Goal: Task Accomplishment & Management: Complete application form

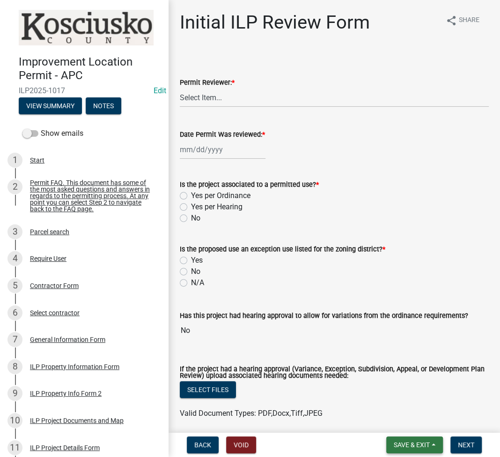
click at [408, 440] on button "Save & Exit" at bounding box center [414, 444] width 57 height 17
click at [409, 422] on button "Save & Exit" at bounding box center [405, 420] width 75 height 22
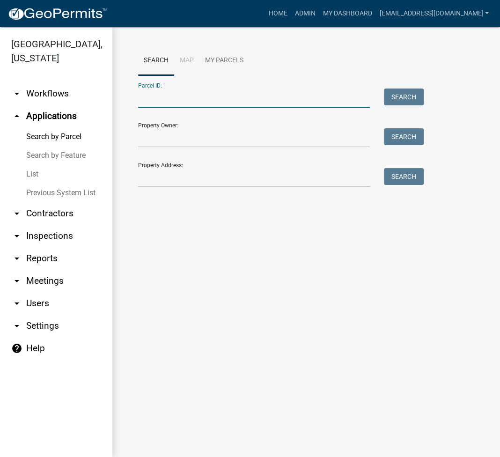
click at [183, 106] on input "Parcel ID:" at bounding box center [254, 97] width 232 height 19
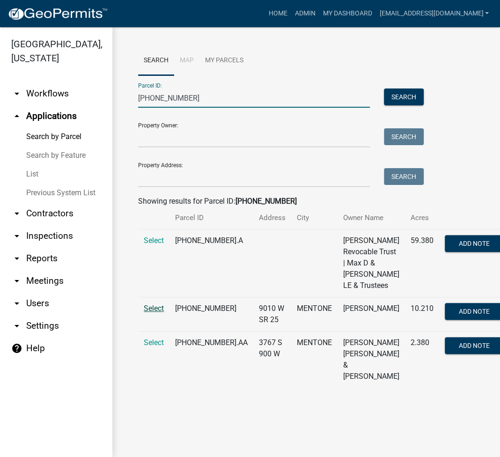
type input "013-155-004"
click at [154, 305] on span "Select" at bounding box center [154, 308] width 20 height 9
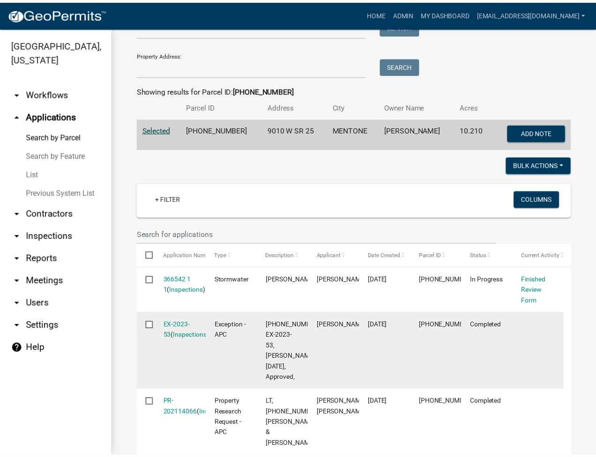
scroll to position [235, 0]
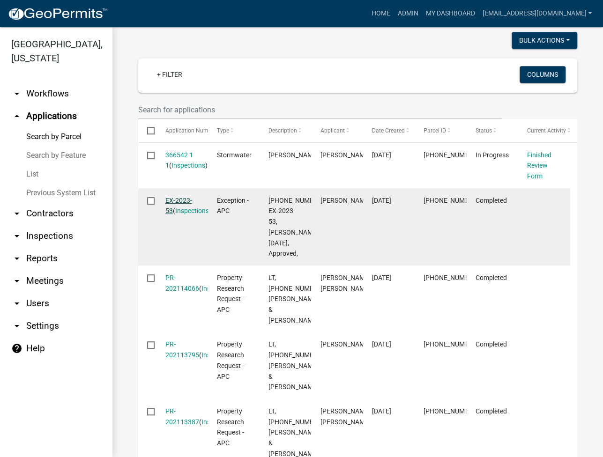
click at [178, 201] on link "EX-2023-53" at bounding box center [178, 206] width 27 height 18
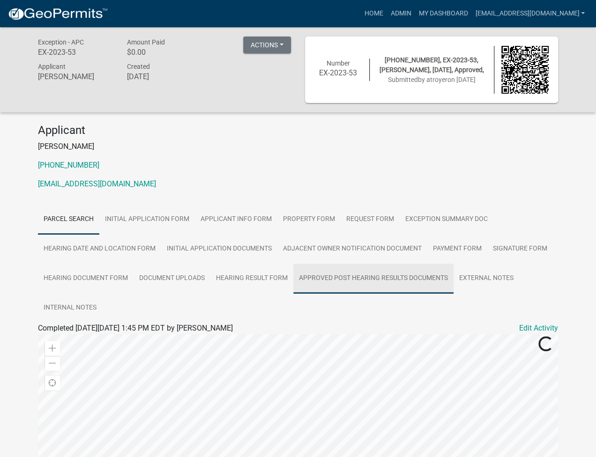
click at [325, 275] on link "Approved Post Hearing Results Documents" at bounding box center [373, 279] width 160 height 30
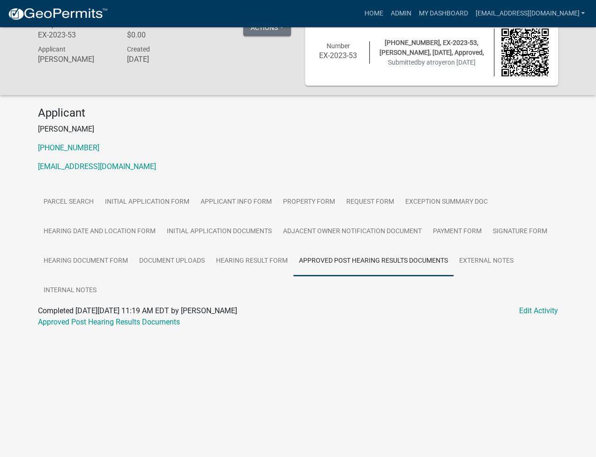
scroll to position [27, 0]
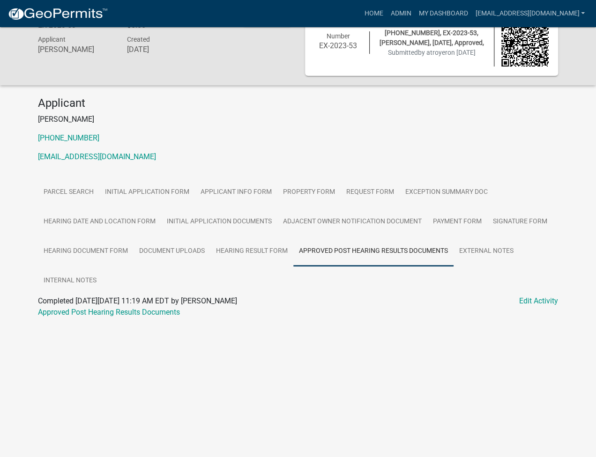
click at [121, 320] on div at bounding box center [298, 323] width 520 height 11
click at [124, 308] on link "Approved Post Hearing Results Documents" at bounding box center [109, 312] width 142 height 9
click at [118, 222] on link "Hearing Date and Location Form" at bounding box center [99, 222] width 123 height 30
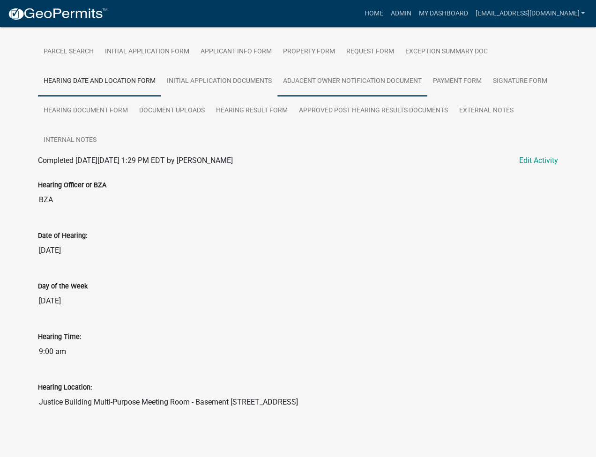
scroll to position [0, 0]
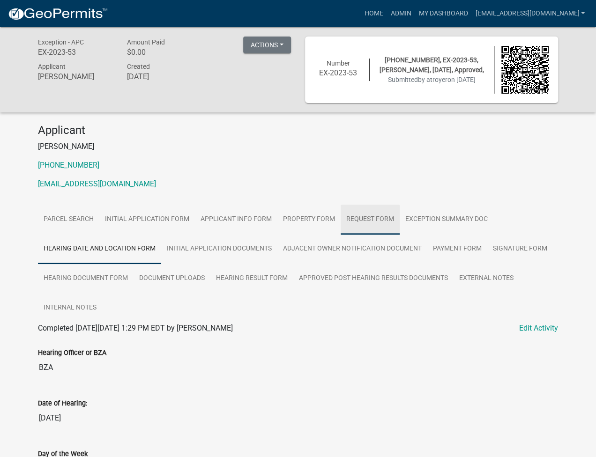
click at [375, 221] on link "Request Form" at bounding box center [369, 220] width 59 height 30
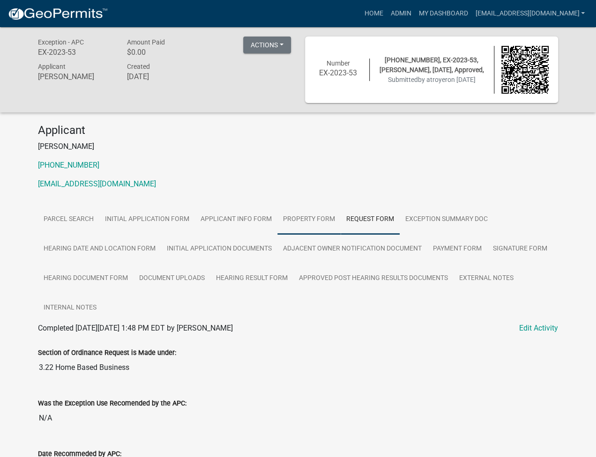
click at [309, 224] on link "Property Form" at bounding box center [308, 220] width 63 height 30
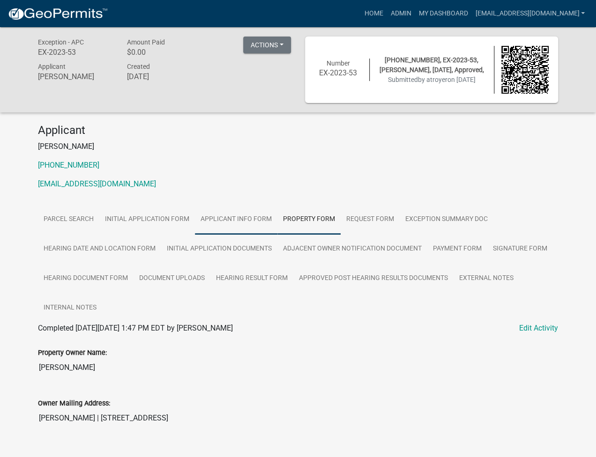
click at [235, 215] on link "Applicant Info Form" at bounding box center [236, 220] width 82 height 30
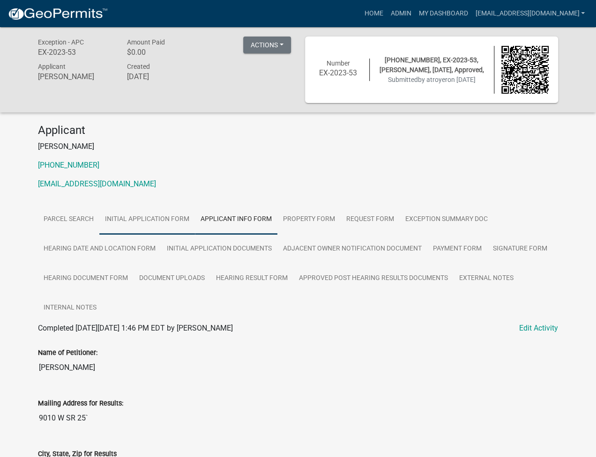
click at [178, 221] on link "Initial Application Form" at bounding box center [147, 220] width 96 height 30
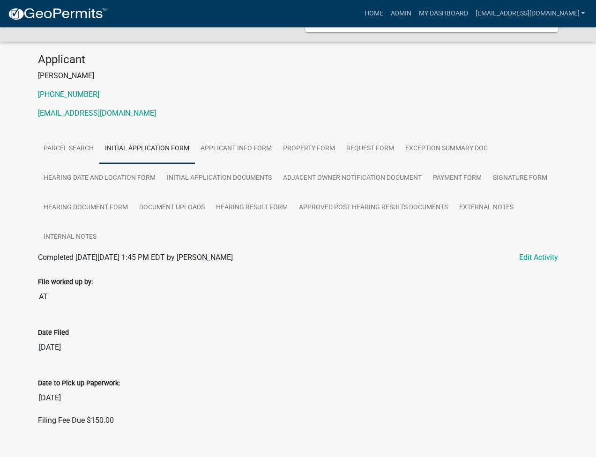
scroll to position [86, 0]
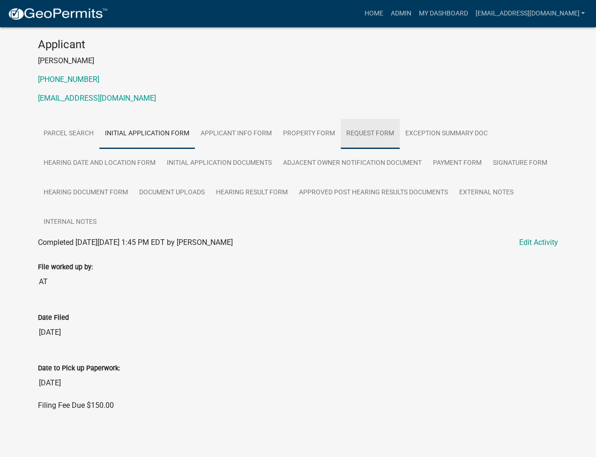
click at [373, 134] on link "Request Form" at bounding box center [369, 134] width 59 height 30
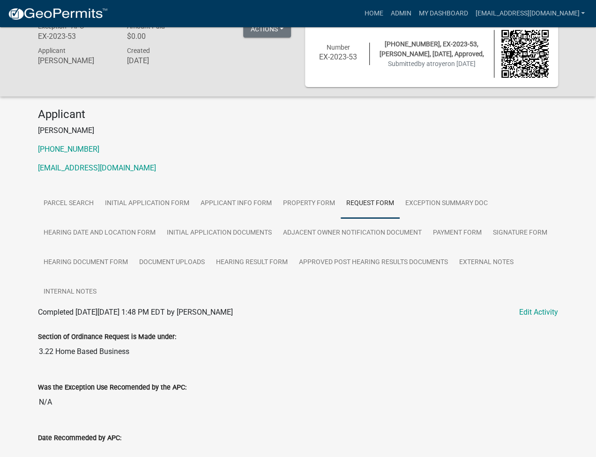
scroll to position [0, 0]
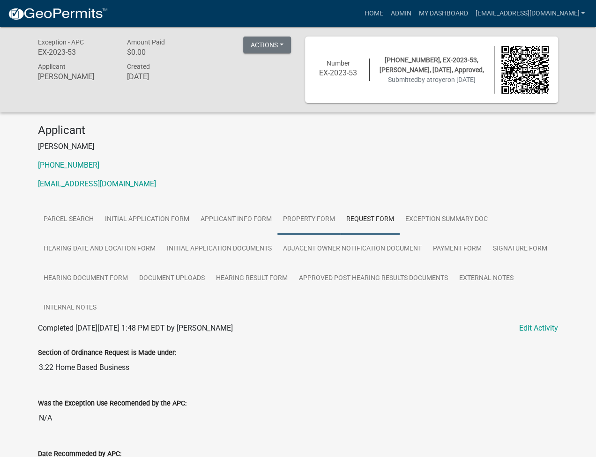
click at [322, 223] on link "Property Form" at bounding box center [308, 220] width 63 height 30
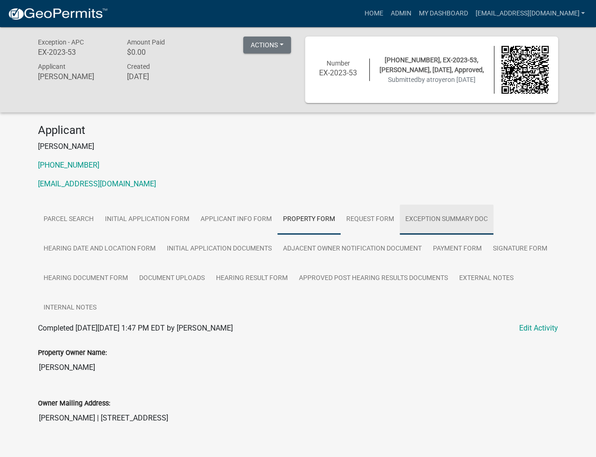
click at [471, 223] on link "Exception Summary Doc" at bounding box center [446, 220] width 94 height 30
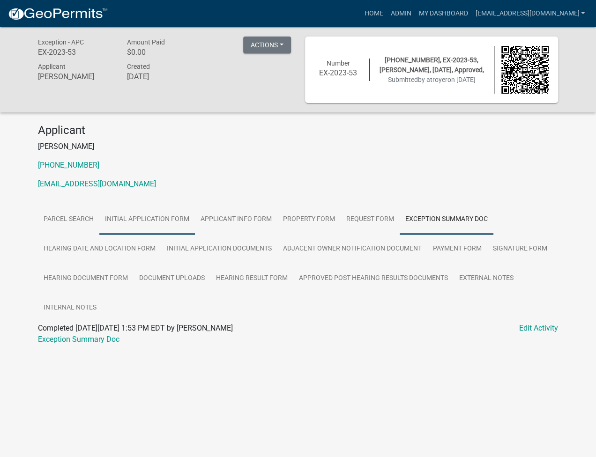
click at [147, 221] on link "Initial Application Form" at bounding box center [147, 220] width 96 height 30
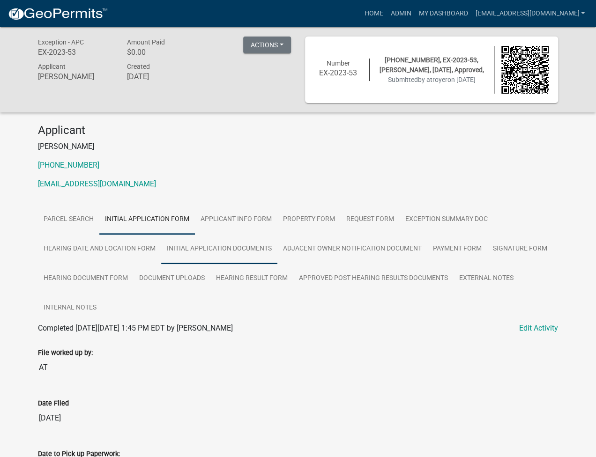
click at [243, 246] on link "Initial Application Documents" at bounding box center [219, 249] width 116 height 30
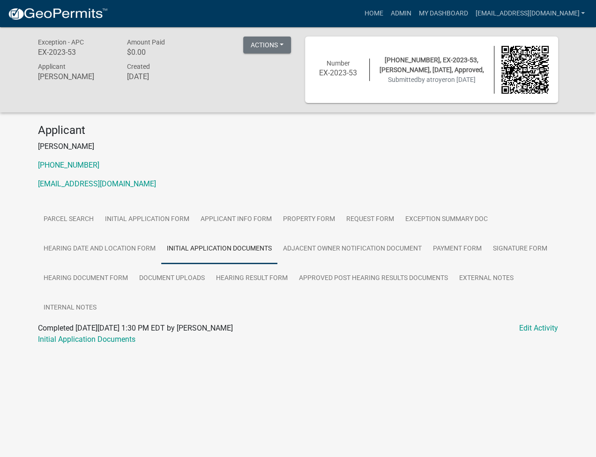
scroll to position [27, 0]
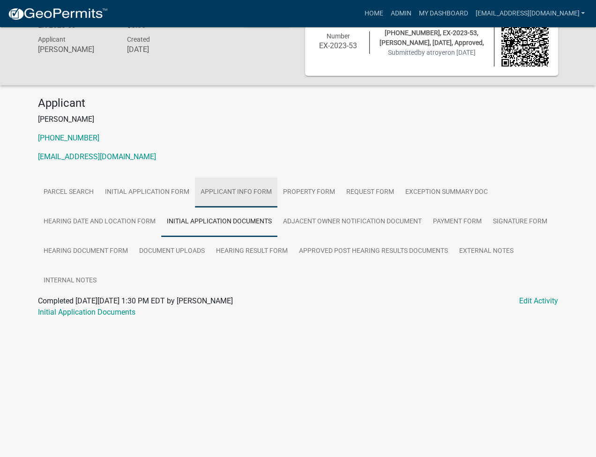
click at [244, 187] on link "Applicant Info Form" at bounding box center [236, 192] width 82 height 30
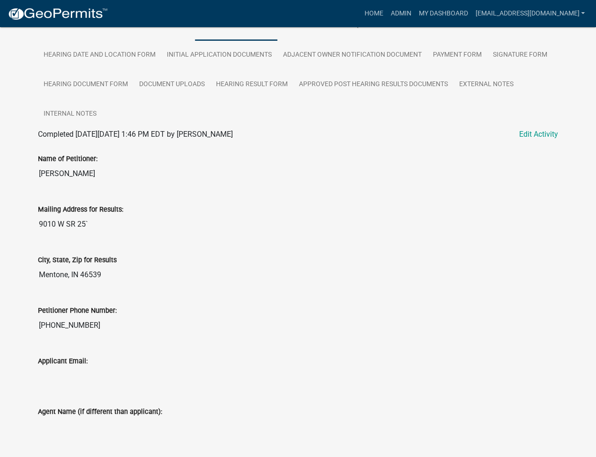
scroll to position [0, 0]
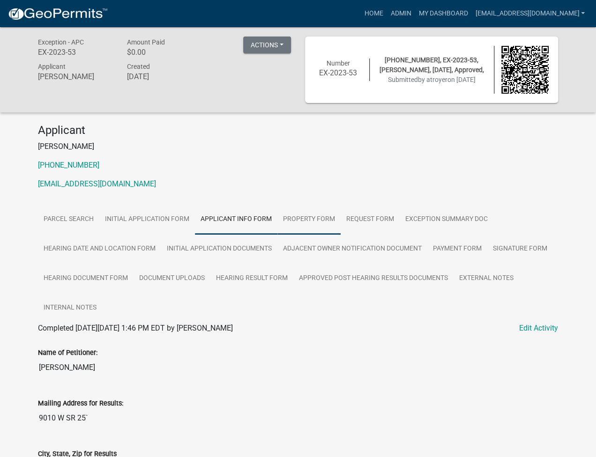
click at [311, 213] on link "Property Form" at bounding box center [308, 220] width 63 height 30
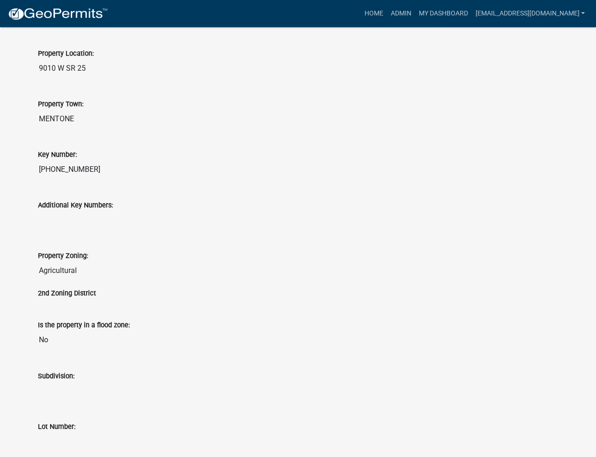
scroll to position [125, 0]
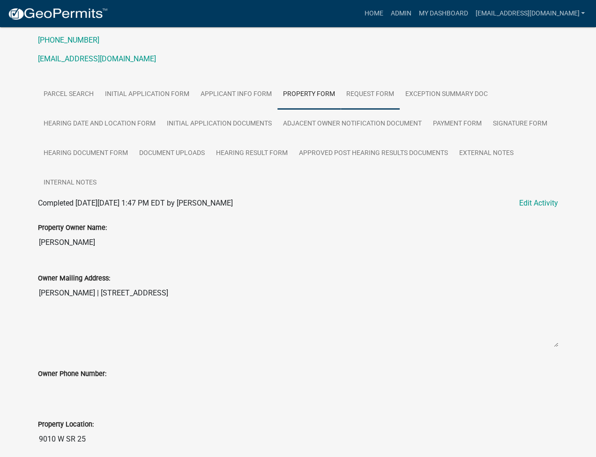
click at [367, 87] on link "Request Form" at bounding box center [369, 95] width 59 height 30
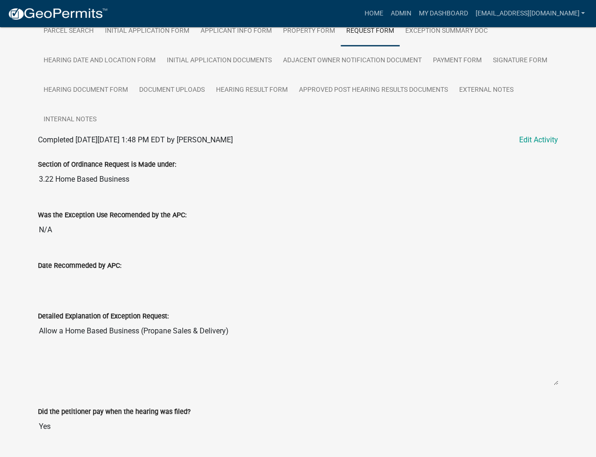
scroll to position [0, 0]
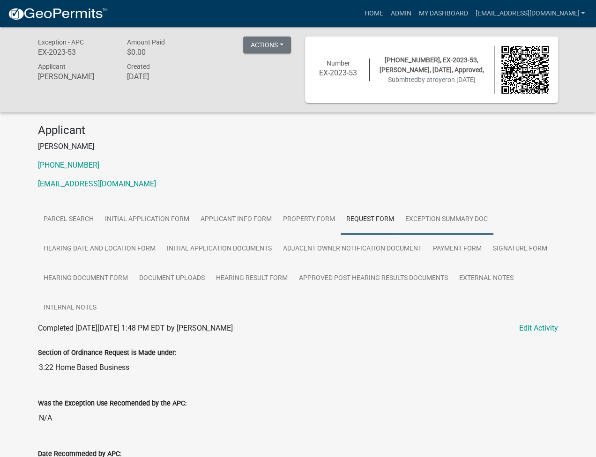
click at [463, 228] on link "Exception Summary Doc" at bounding box center [446, 220] width 94 height 30
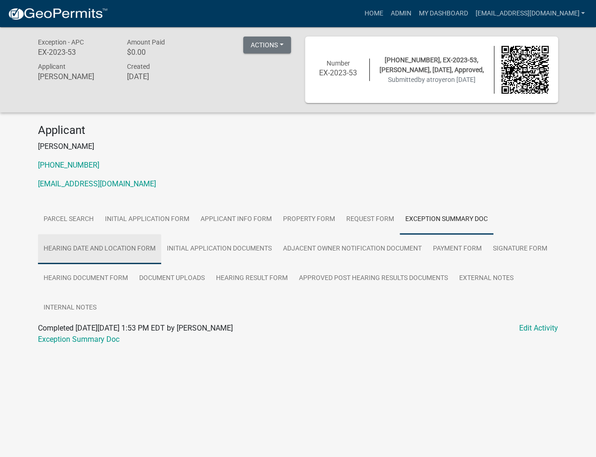
click at [103, 245] on link "Hearing Date and Location Form" at bounding box center [99, 249] width 123 height 30
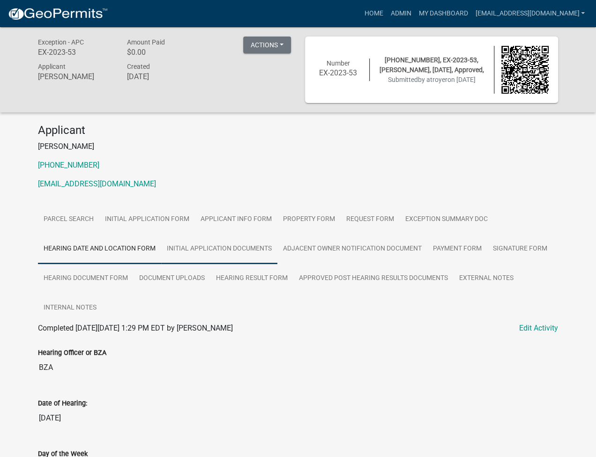
click at [225, 257] on link "Initial Application Documents" at bounding box center [219, 249] width 116 height 30
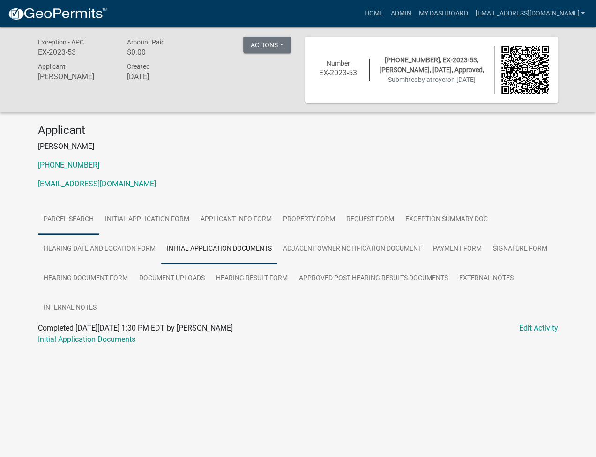
click at [81, 217] on link "Parcel search" at bounding box center [68, 220] width 61 height 30
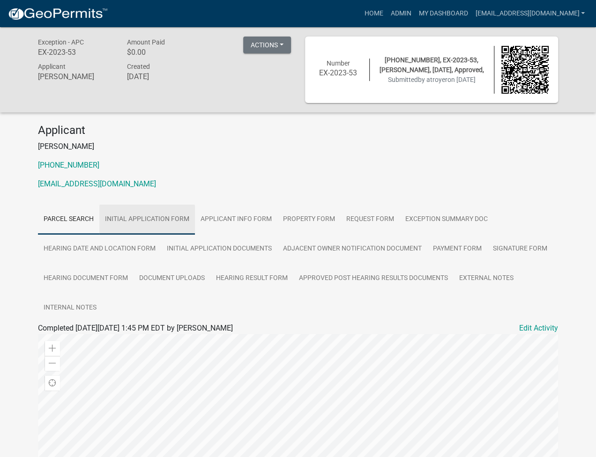
click at [155, 223] on link "Initial Application Form" at bounding box center [147, 220] width 96 height 30
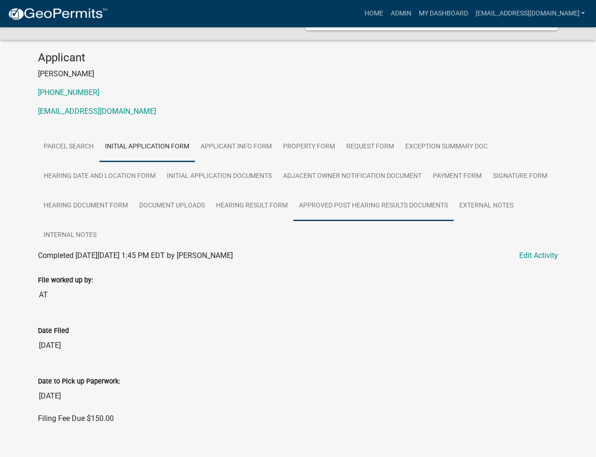
scroll to position [86, 0]
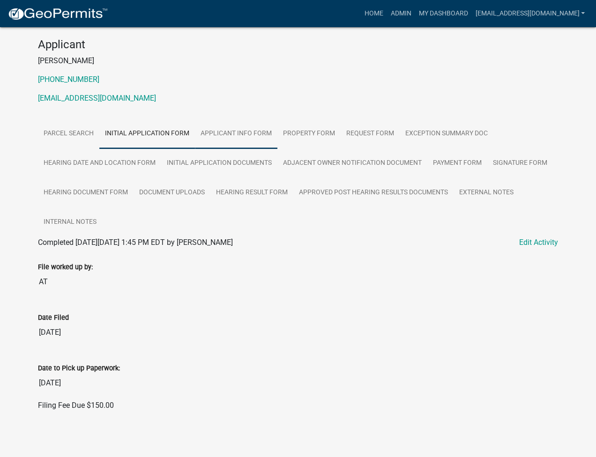
click at [243, 130] on link "Applicant Info Form" at bounding box center [236, 134] width 82 height 30
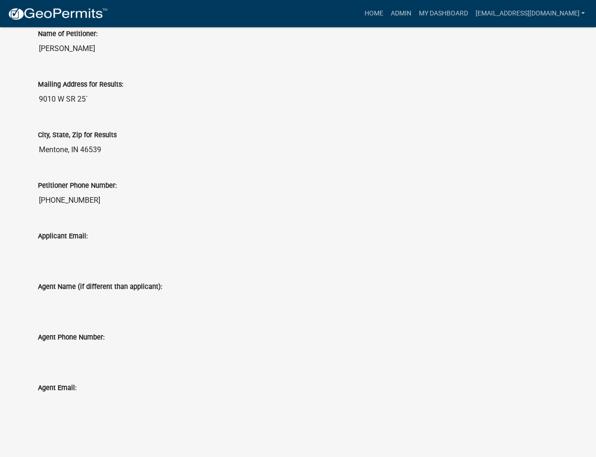
scroll to position [0, 0]
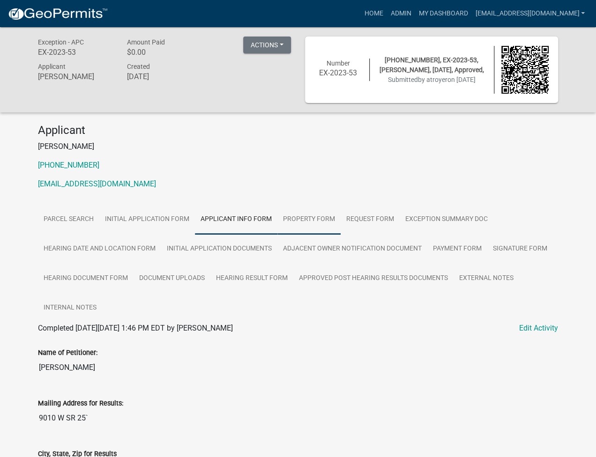
click at [315, 217] on link "Property Form" at bounding box center [308, 220] width 63 height 30
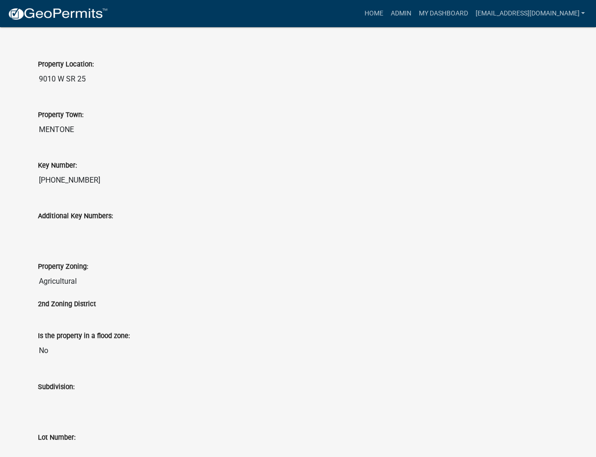
scroll to position [125, 0]
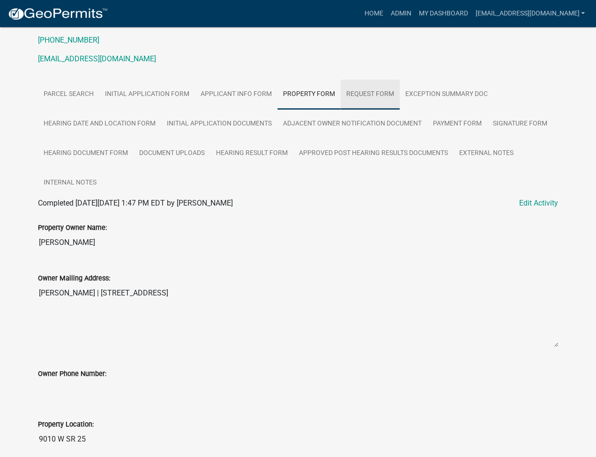
click at [366, 98] on link "Request Form" at bounding box center [369, 95] width 59 height 30
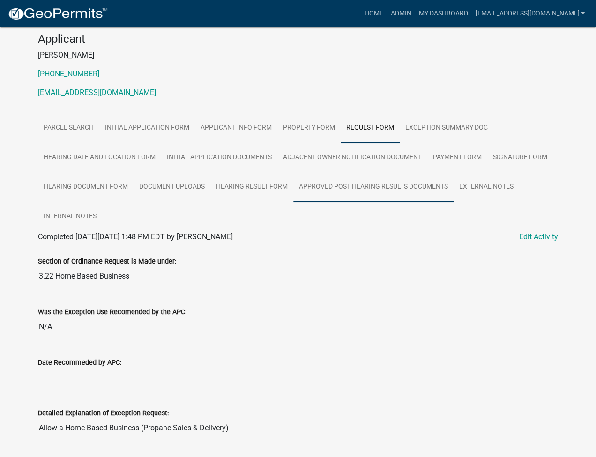
scroll to position [64, 0]
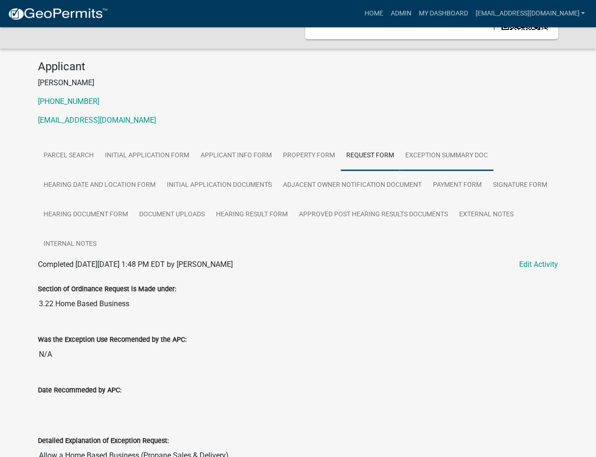
click at [445, 151] on link "Exception Summary Doc" at bounding box center [446, 156] width 94 height 30
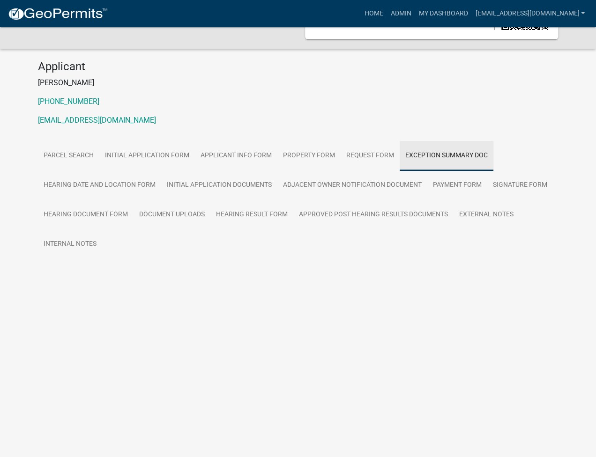
scroll to position [27, 0]
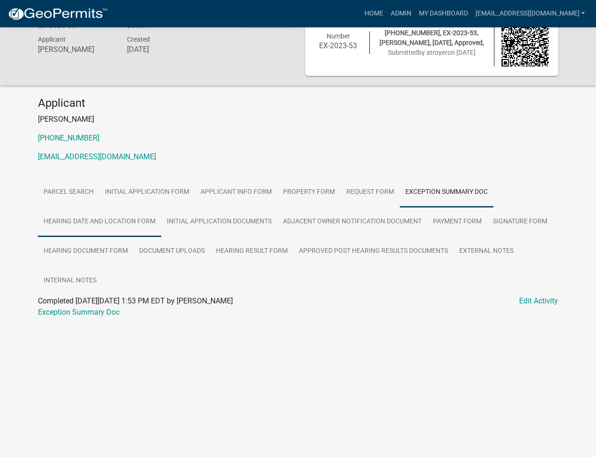
click at [97, 221] on link "Hearing Date and Location Form" at bounding box center [99, 222] width 123 height 30
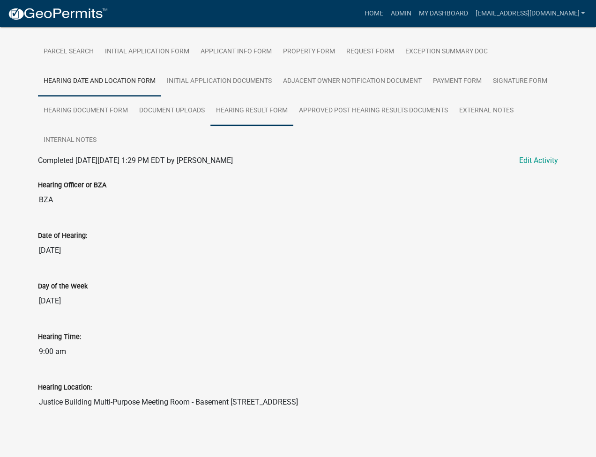
scroll to position [0, 0]
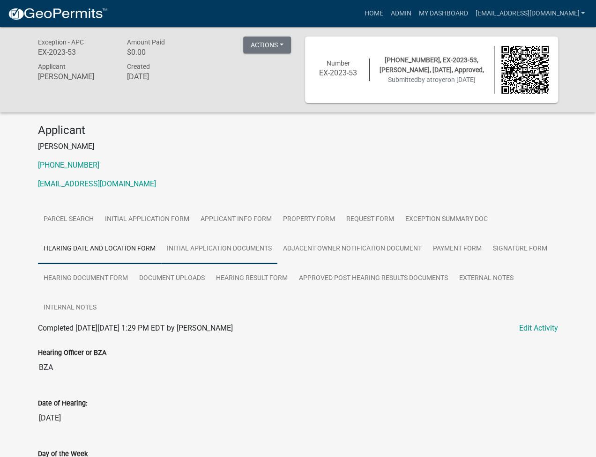
click at [244, 244] on link "Initial Application Documents" at bounding box center [219, 249] width 116 height 30
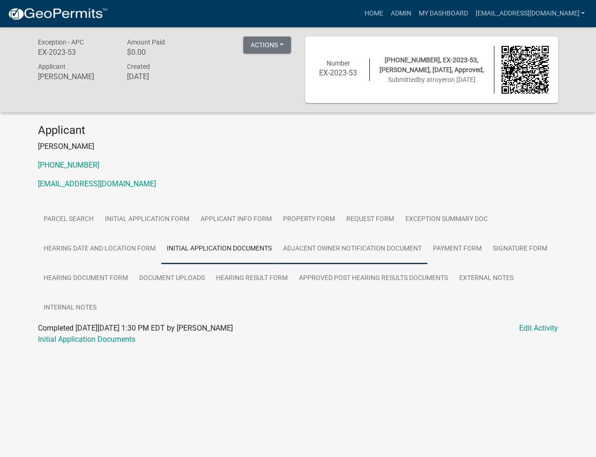
click at [364, 252] on link "Adjacent Owner Notification Document" at bounding box center [352, 249] width 150 height 30
click at [99, 285] on link "Hearing Document Form" at bounding box center [86, 279] width 96 height 30
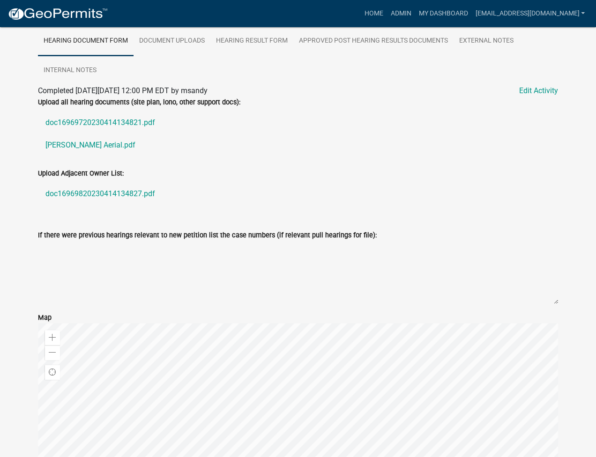
scroll to position [125, 0]
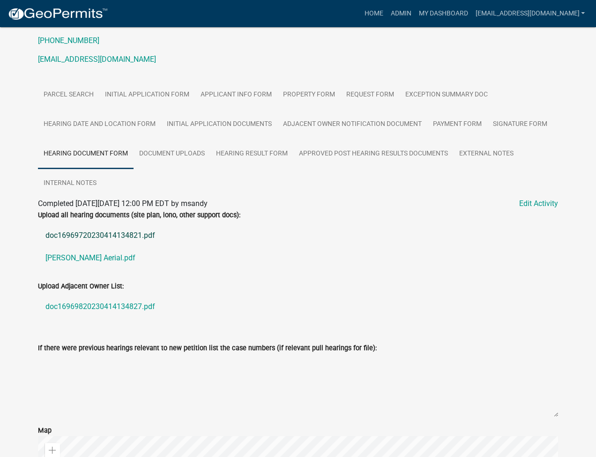
click at [88, 235] on link "doc16969720230414134821.pdf" at bounding box center [298, 235] width 520 height 22
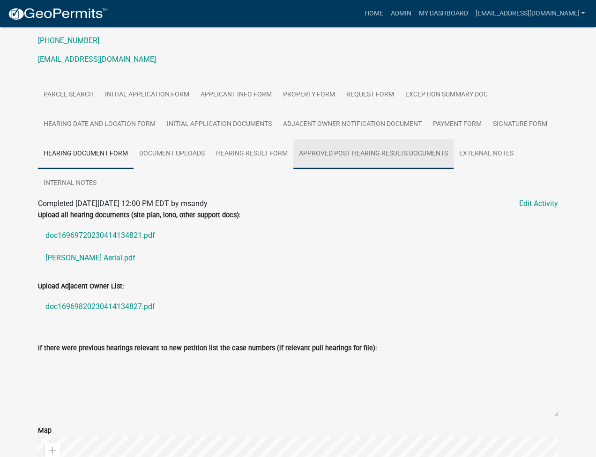
click at [345, 151] on link "Approved Post Hearing Results Documents" at bounding box center [373, 154] width 160 height 30
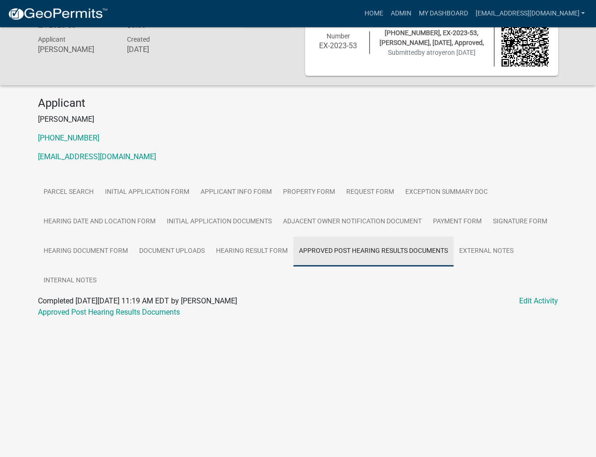
scroll to position [27, 0]
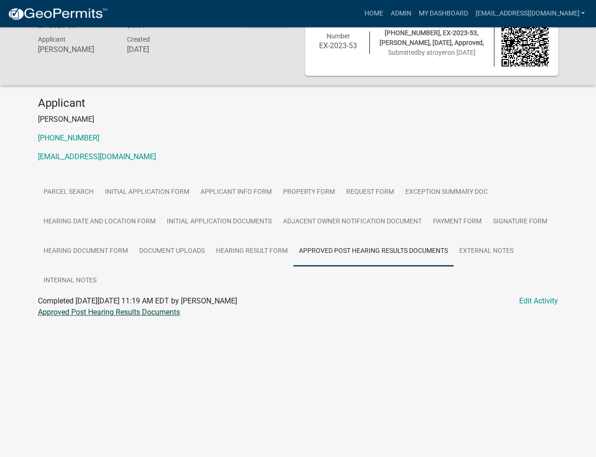
click at [125, 312] on link "Approved Post Hearing Results Documents" at bounding box center [109, 312] width 142 height 9
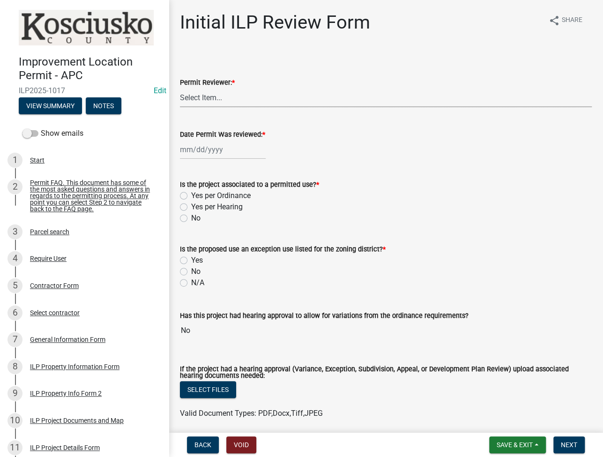
click at [196, 97] on select "Select Item... MMS LT AT CS Vacant Vacant" at bounding box center [386, 97] width 412 height 19
click at [180, 88] on select "Select Item... MMS LT AT CS Vacant Vacant" at bounding box center [386, 97] width 412 height 19
select select "fc758b50-acba-4166-9f24-5248f0f78016"
click at [191, 147] on div at bounding box center [223, 149] width 86 height 19
select select "8"
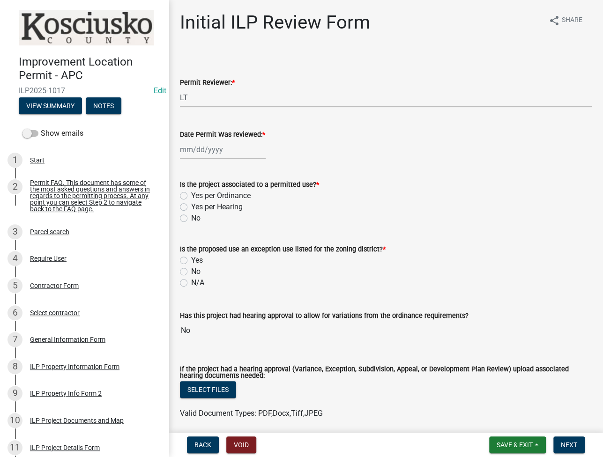
select select "2025"
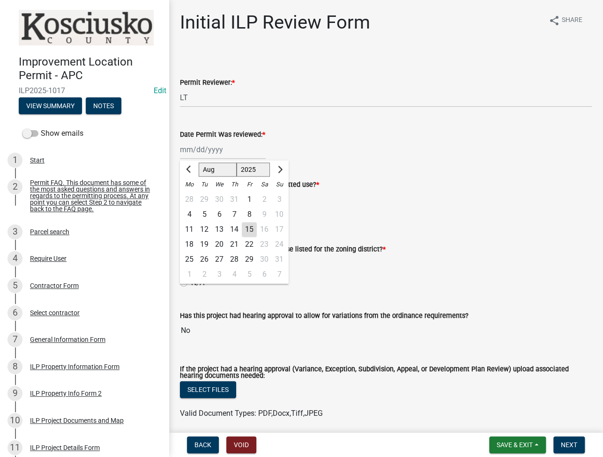
click at [249, 225] on div "15" at bounding box center [249, 229] width 15 height 15
type input "[DATE]"
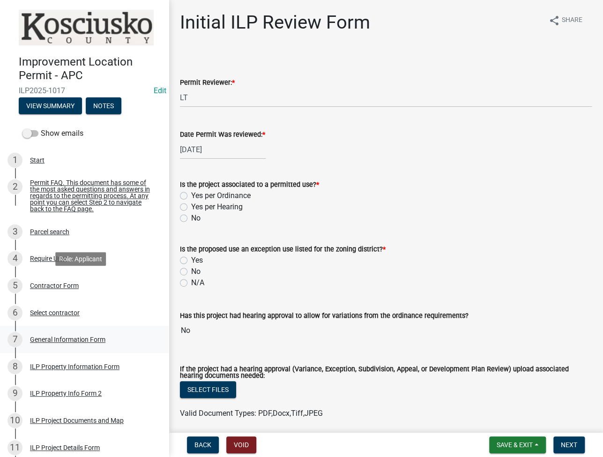
scroll to position [125, 0]
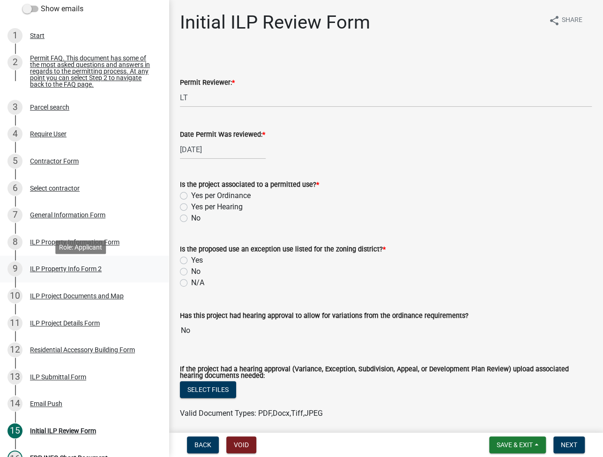
click at [49, 270] on div "ILP Property Info Form 2" at bounding box center [66, 268] width 72 height 7
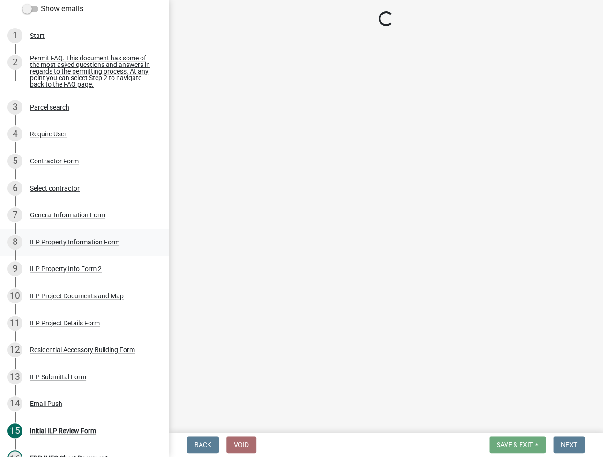
select select "d5ef8917-5513-464f-93cd-11bc9adf3566"
select select "1146270b-2111-4e23-bf7f-74ce85cf7041"
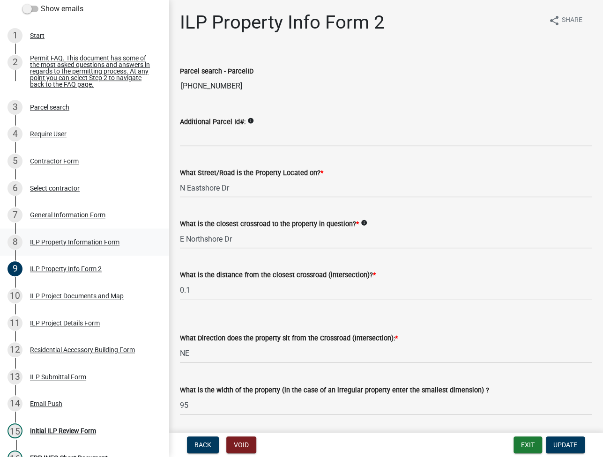
click at [83, 239] on div "8 ILP Property Information Form" at bounding box center [80, 242] width 146 height 15
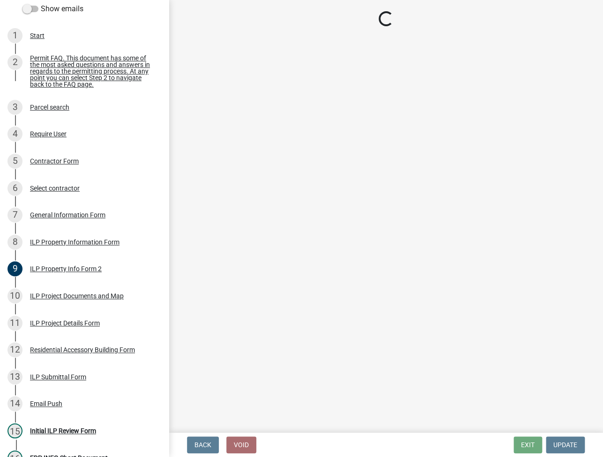
select select "57368d26-defc-477e-a8be-5a23ab554a17"
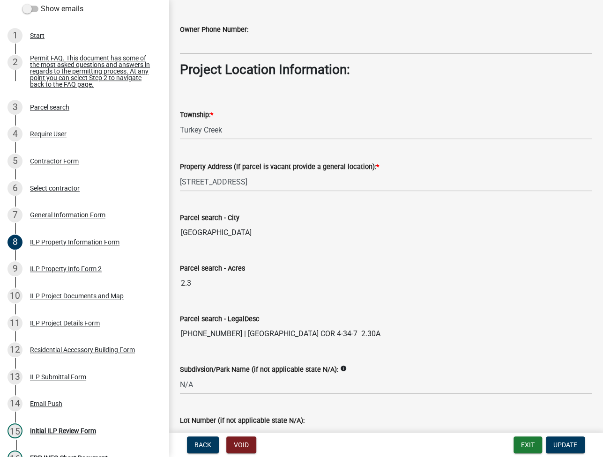
scroll to position [682, 0]
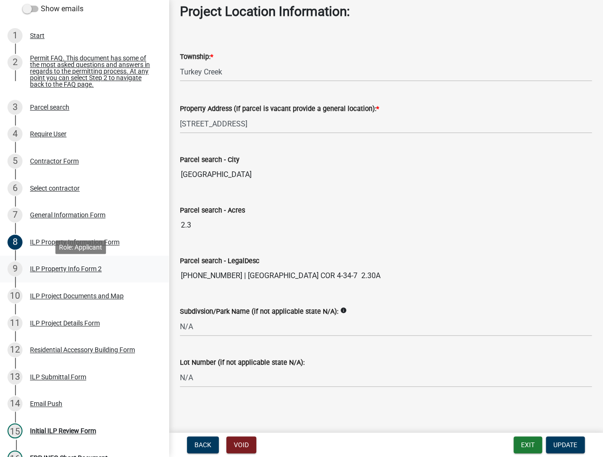
click at [64, 276] on div "9 ILP Property Info Form 2" at bounding box center [80, 268] width 146 height 15
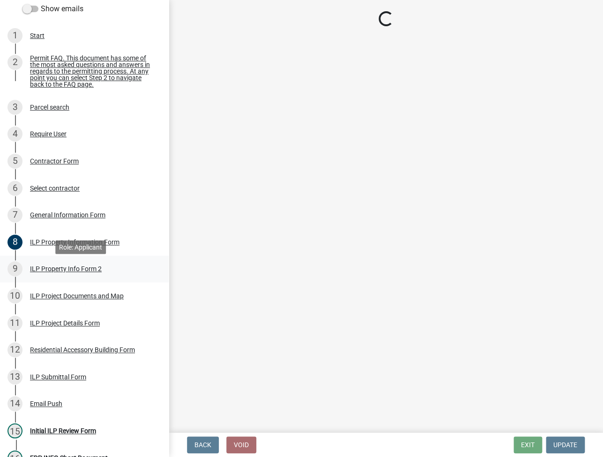
scroll to position [0, 0]
select select "d5ef8917-5513-464f-93cd-11bc9adf3566"
select select "1146270b-2111-4e23-bf7f-74ce85cf7041"
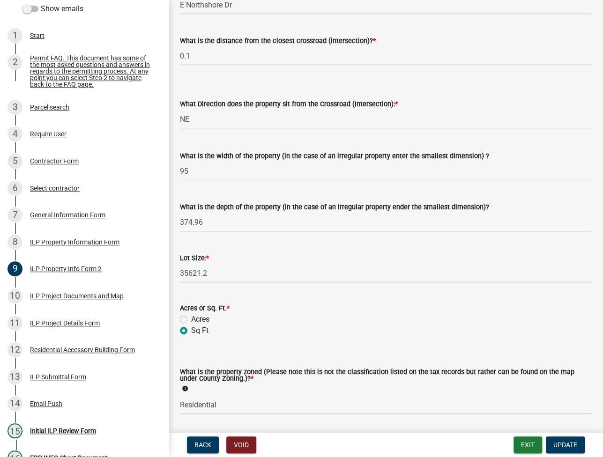
scroll to position [250, 0]
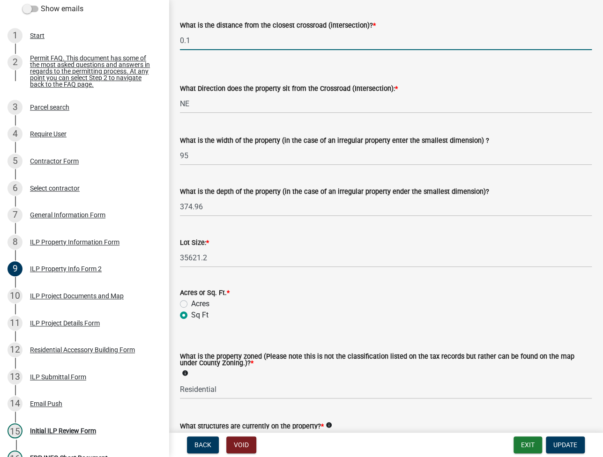
click at [205, 40] on input "0.1" at bounding box center [386, 40] width 412 height 19
type input "238"
click at [263, 158] on input "95" at bounding box center [386, 155] width 412 height 19
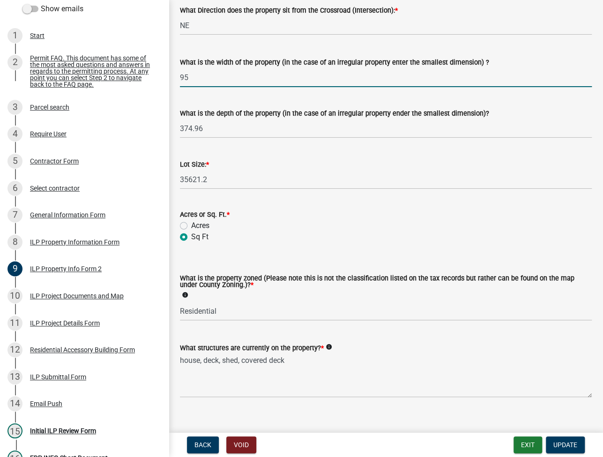
scroll to position [340, 0]
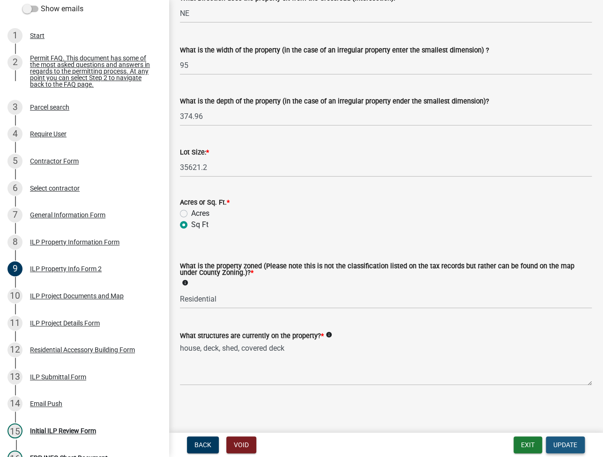
click at [563, 449] on button "Update" at bounding box center [564, 444] width 39 height 17
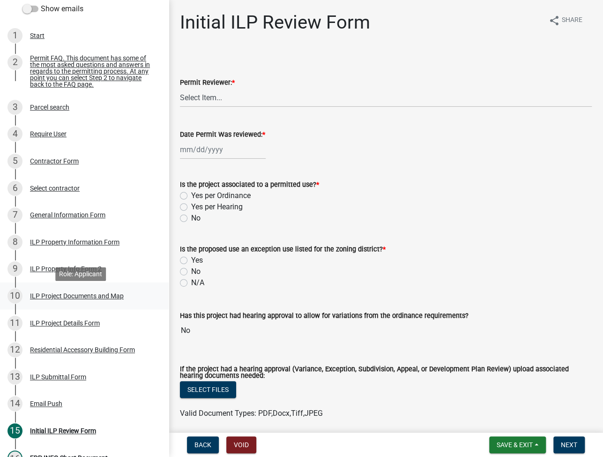
click at [72, 303] on div "10 ILP Project Documents and Map" at bounding box center [80, 295] width 146 height 15
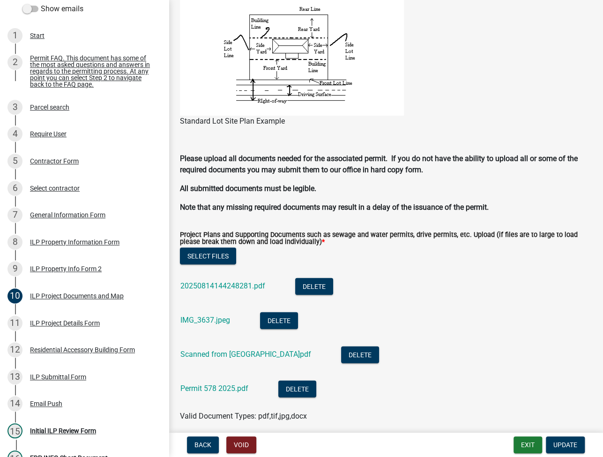
scroll to position [999, 0]
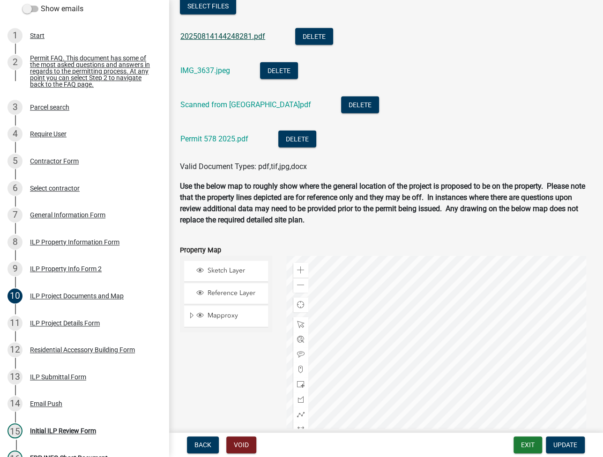
click at [228, 36] on link "20250814144248281.pdf" at bounding box center [222, 36] width 85 height 9
click at [189, 73] on link "IMG_3637.jpeg" at bounding box center [205, 70] width 50 height 9
click at [306, 102] on link "Scanned from Turkey Creek Regional Sewer District.pdf" at bounding box center [245, 104] width 131 height 9
click at [213, 142] on link "Permit 578 2025.pdf" at bounding box center [214, 138] width 68 height 9
click at [244, 38] on link "20250814144248281.pdf" at bounding box center [222, 36] width 85 height 9
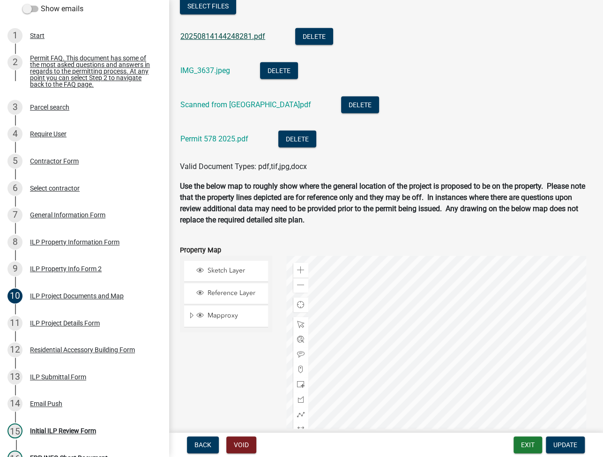
click at [215, 36] on link "20250814144248281.pdf" at bounding box center [222, 36] width 85 height 9
click at [74, 326] on div "ILP Project Details Form" at bounding box center [65, 323] width 70 height 7
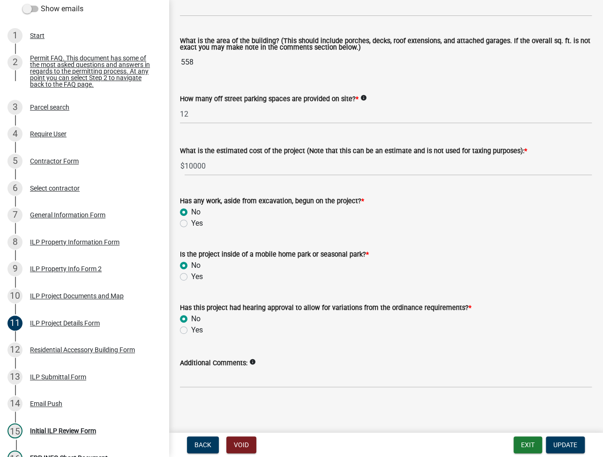
scroll to position [618, 0]
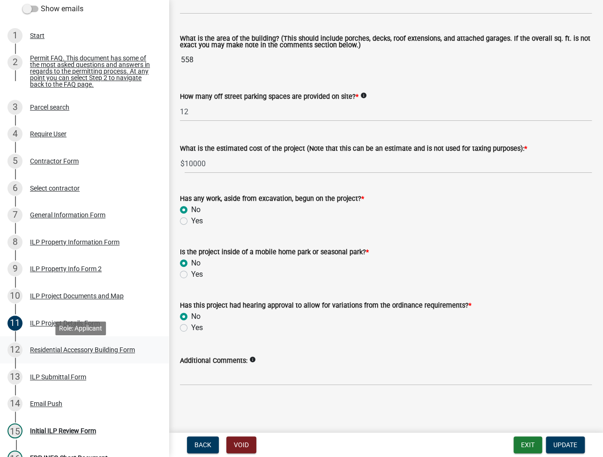
click at [76, 353] on div "Residential Accessory Building Form" at bounding box center [82, 349] width 105 height 7
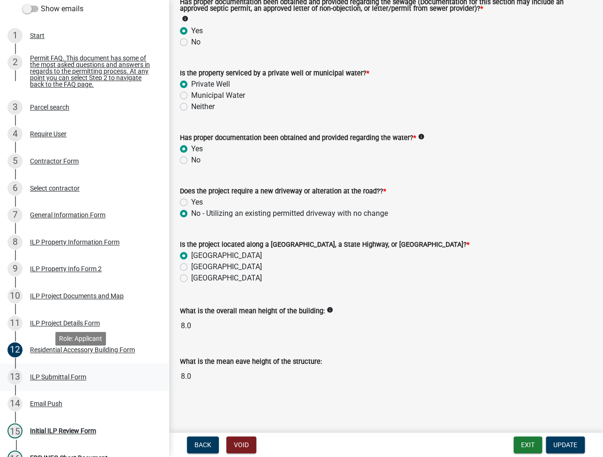
scroll to position [290, 0]
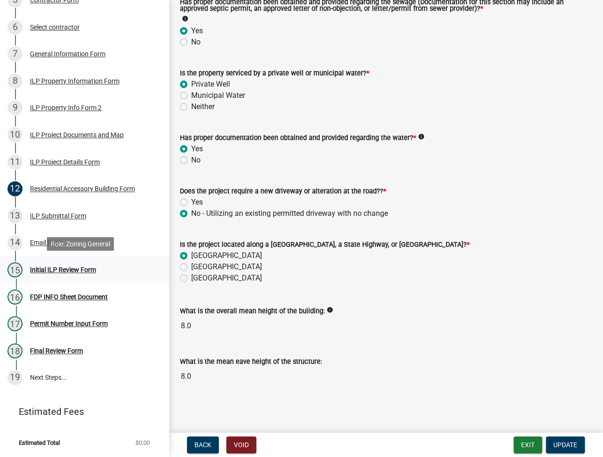
click at [81, 266] on div "Initial ILP Review Form" at bounding box center [63, 269] width 66 height 7
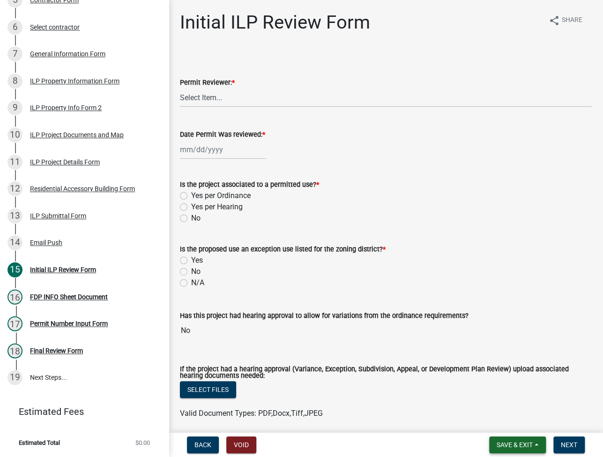
click at [519, 444] on span "Save & Exit" at bounding box center [514, 444] width 36 height 7
click at [510, 421] on button "Save & Exit" at bounding box center [508, 420] width 75 height 22
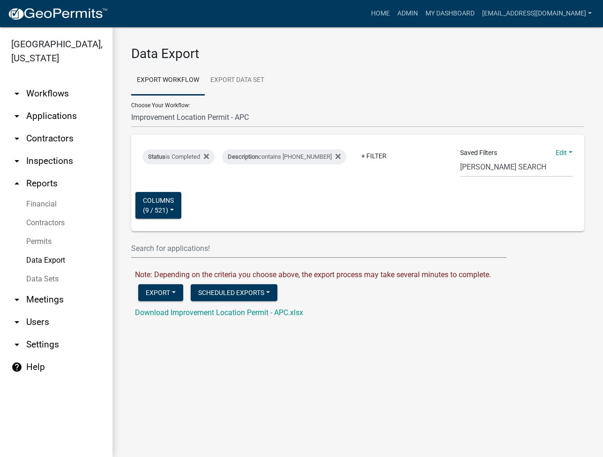
select select "29: Object"
select select "17: 98ca3ebe-2bad-44fb-ac45-71a31e907474"
click at [58, 122] on link "arrow_drop_down Applications" at bounding box center [56, 116] width 112 height 22
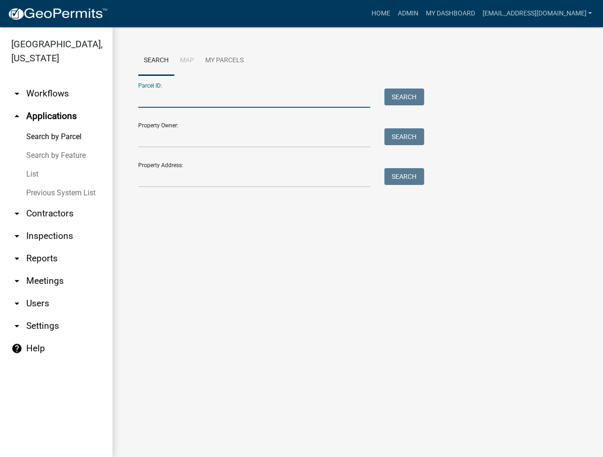
click at [185, 98] on input "Parcel ID:" at bounding box center [254, 97] width 232 height 19
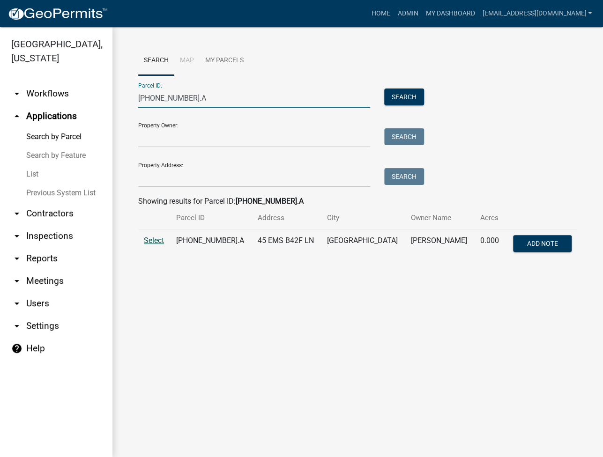
type input "005-083-299.A"
click at [156, 237] on span "Select" at bounding box center [154, 240] width 20 height 9
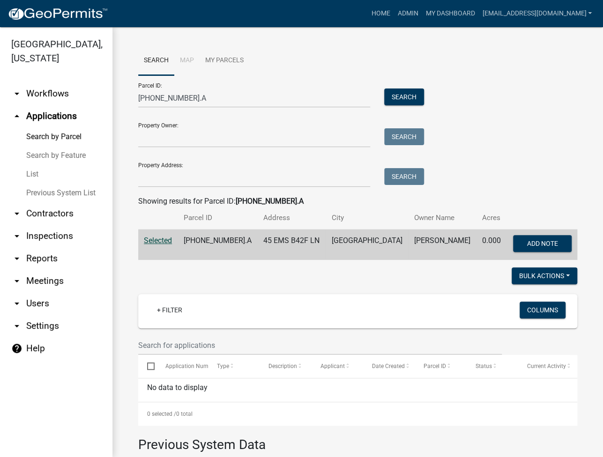
scroll to position [158, 0]
